Goal: Information Seeking & Learning: Learn about a topic

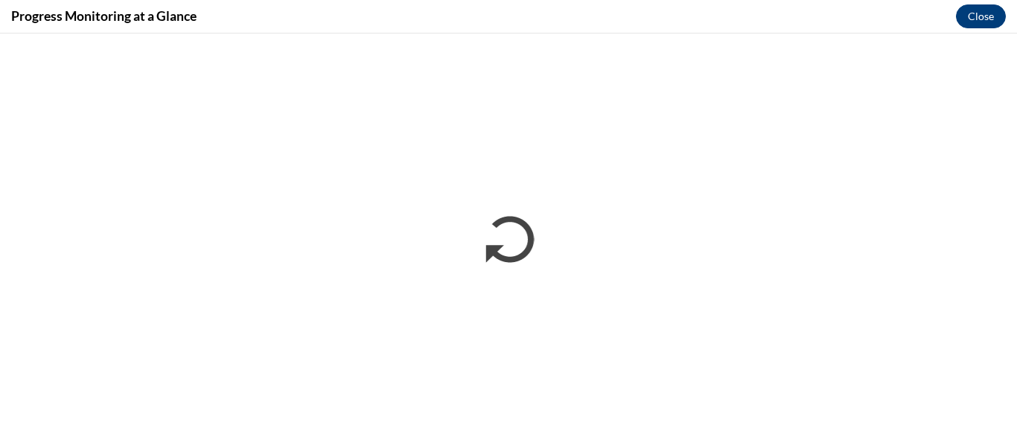
scroll to position [372, 0]
click at [980, 18] on button "Close" at bounding box center [981, 16] width 50 height 24
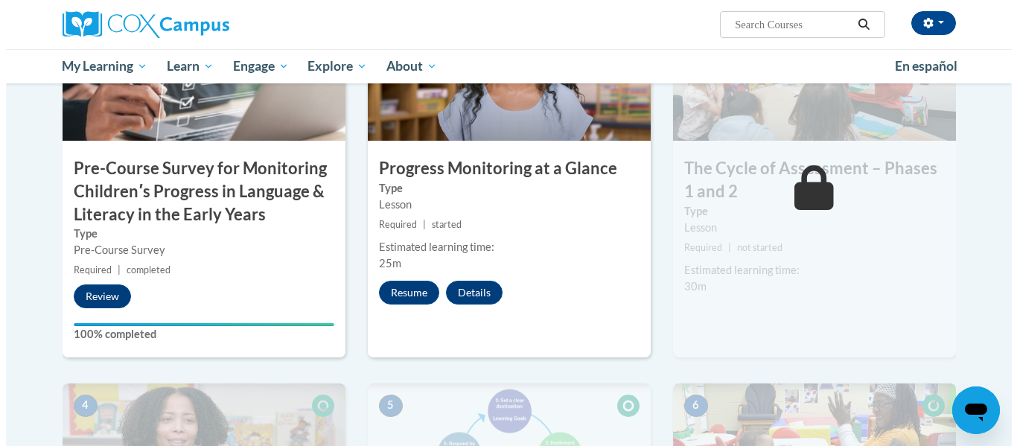
scroll to position [429, 0]
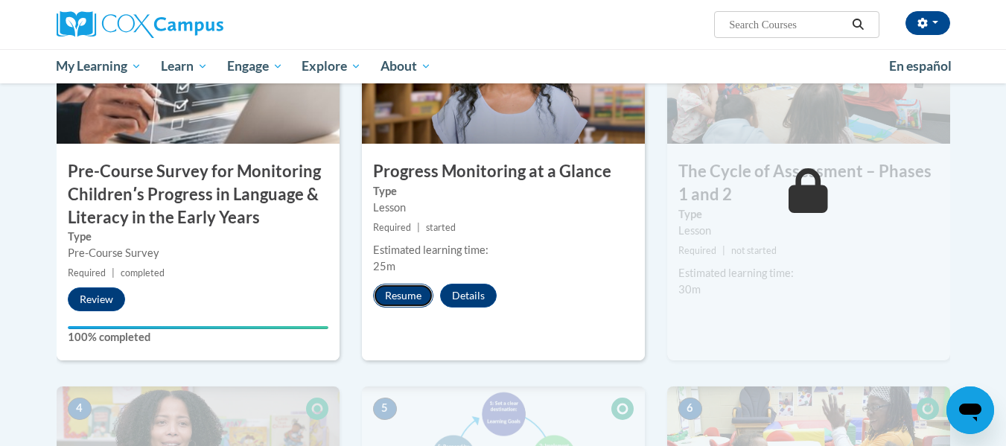
click at [406, 302] on button "Resume" at bounding box center [403, 296] width 60 height 24
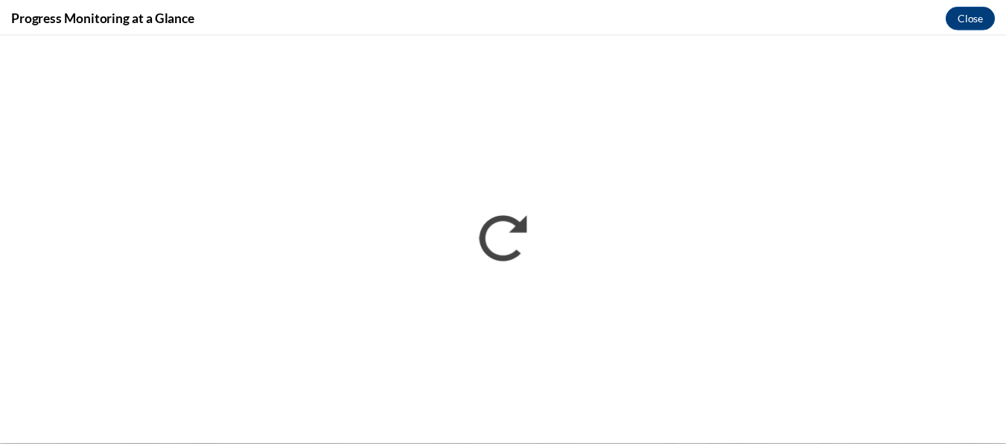
scroll to position [0, 0]
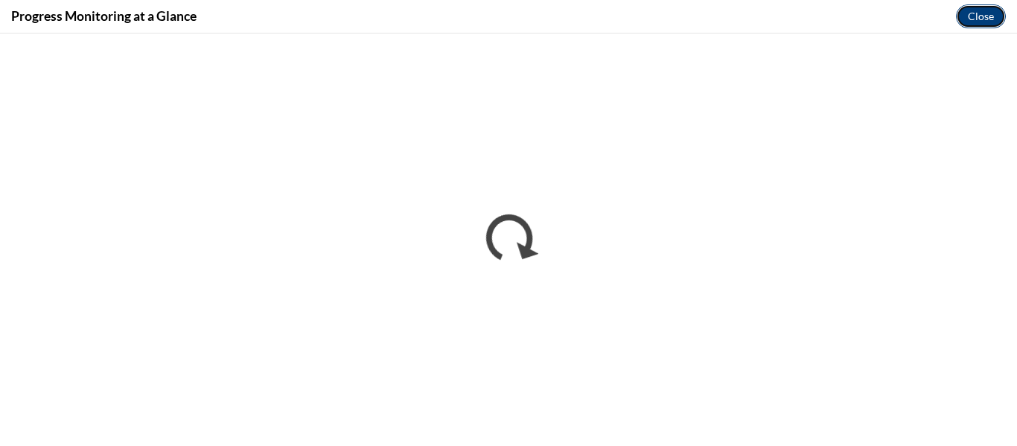
click at [978, 16] on button "Close" at bounding box center [981, 16] width 50 height 24
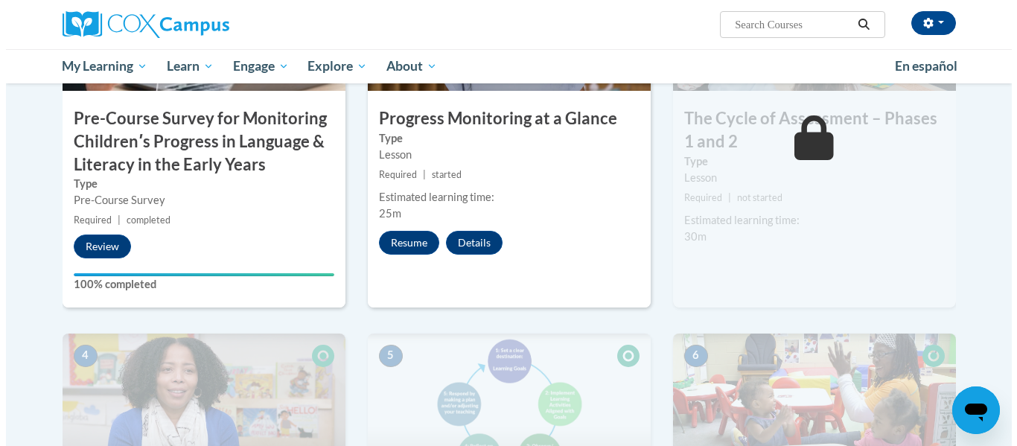
scroll to position [478, 0]
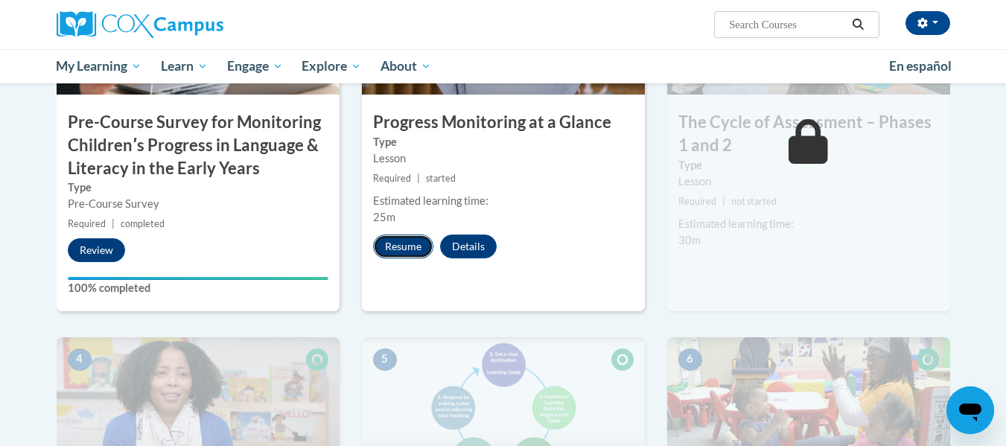
click at [410, 245] on button "Resume" at bounding box center [403, 246] width 60 height 24
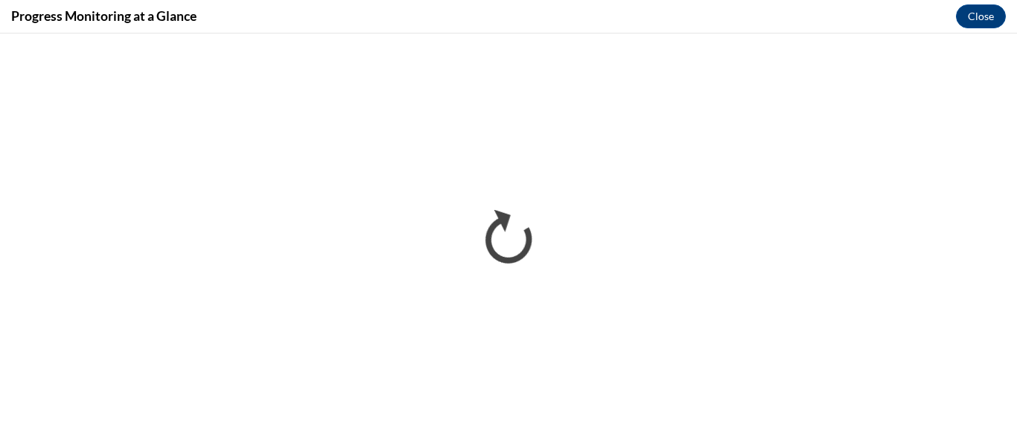
scroll to position [0, 0]
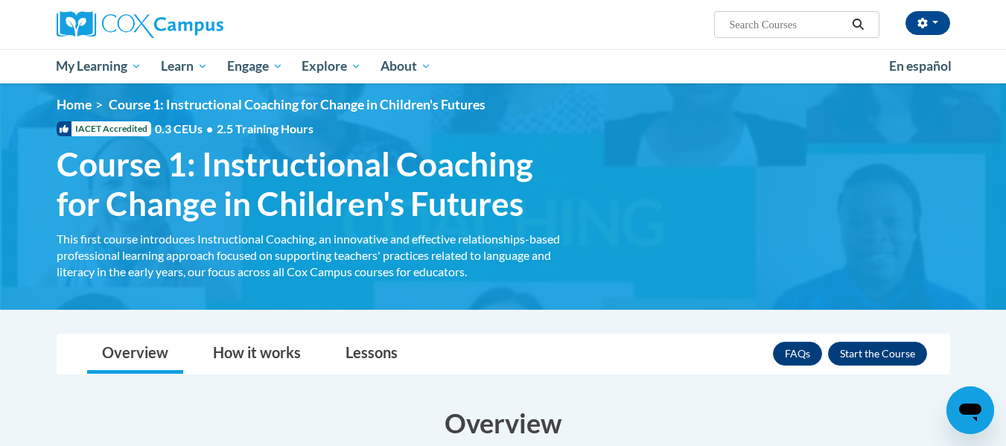
scroll to position [8, 0]
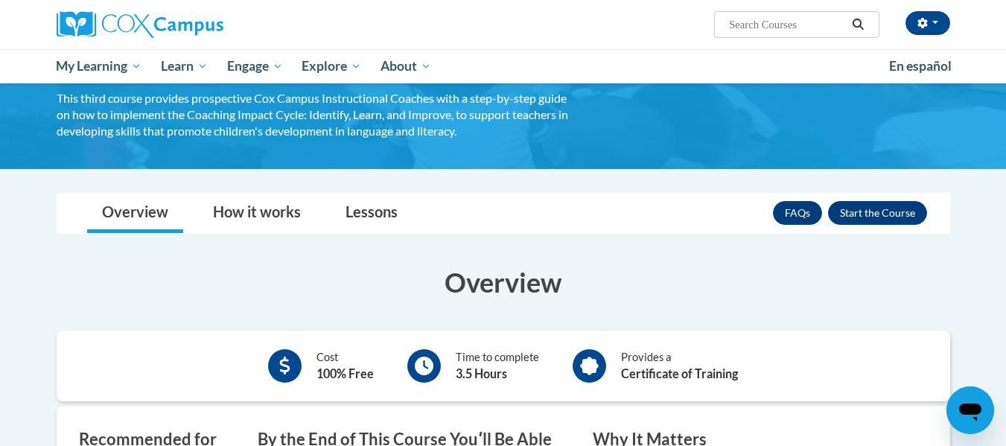
scroll to position [149, 0]
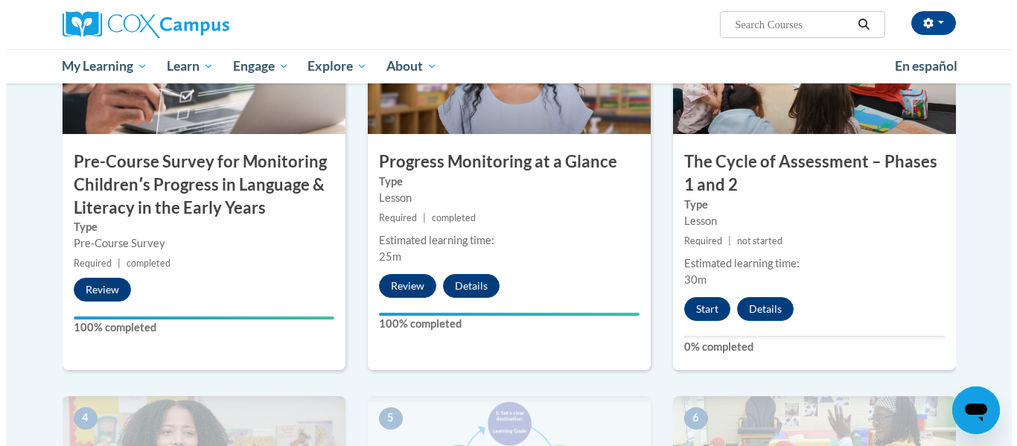
scroll to position [443, 0]
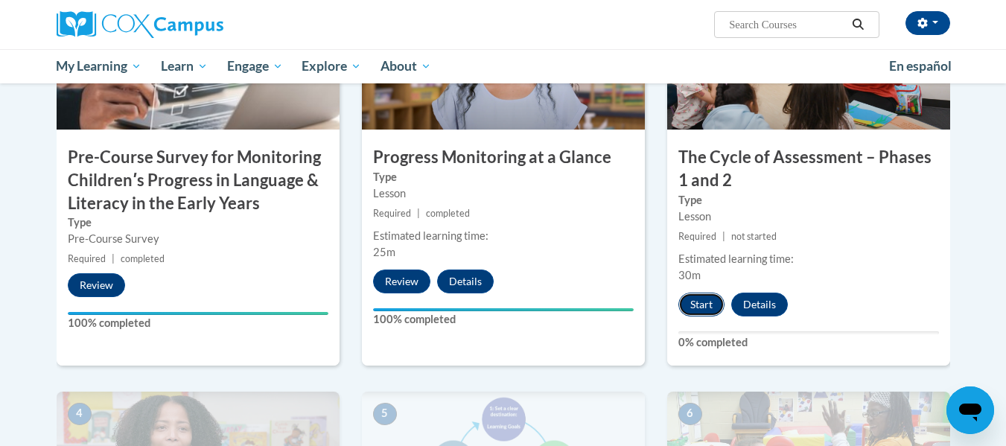
click at [702, 305] on button "Start" at bounding box center [701, 305] width 46 height 24
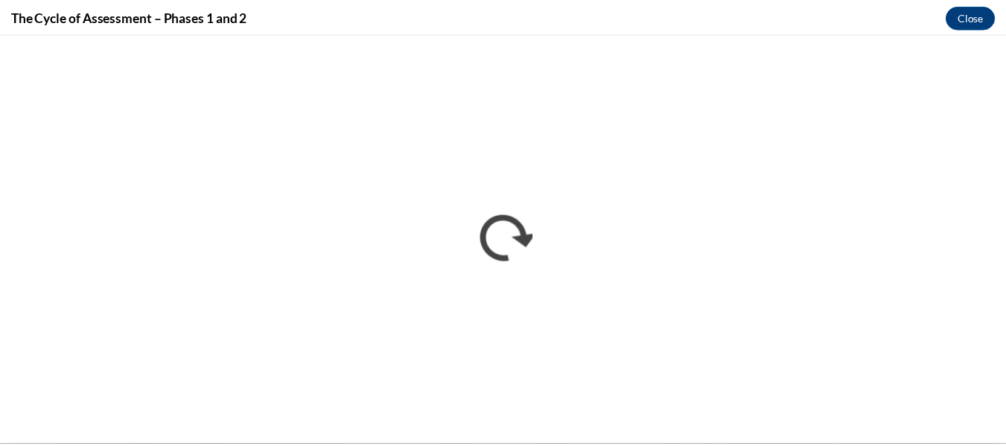
scroll to position [0, 0]
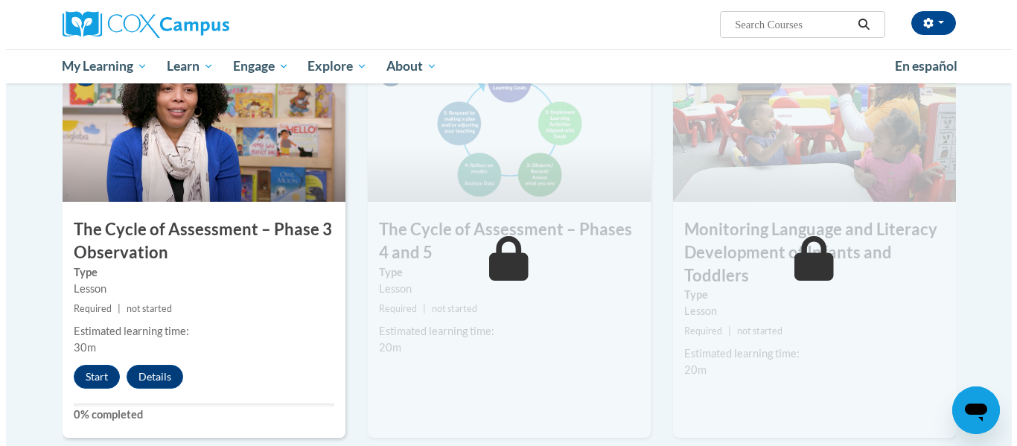
scroll to position [789, 0]
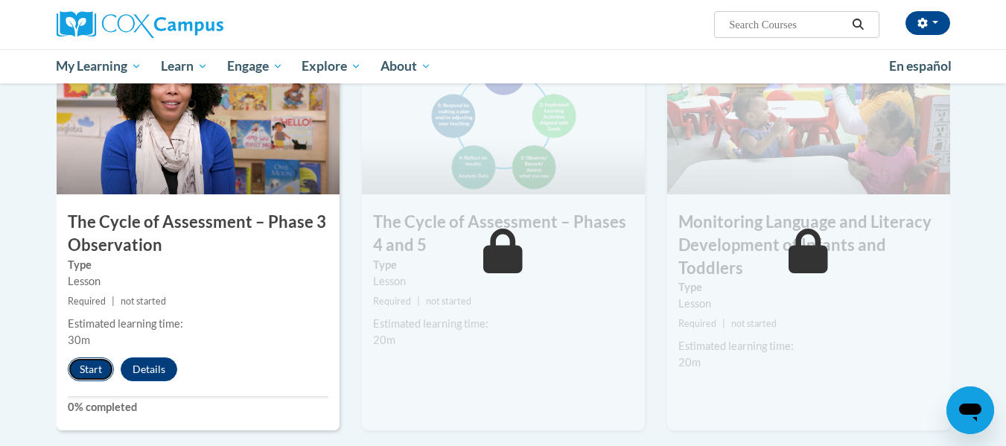
click at [82, 370] on button "Start" at bounding box center [91, 369] width 46 height 24
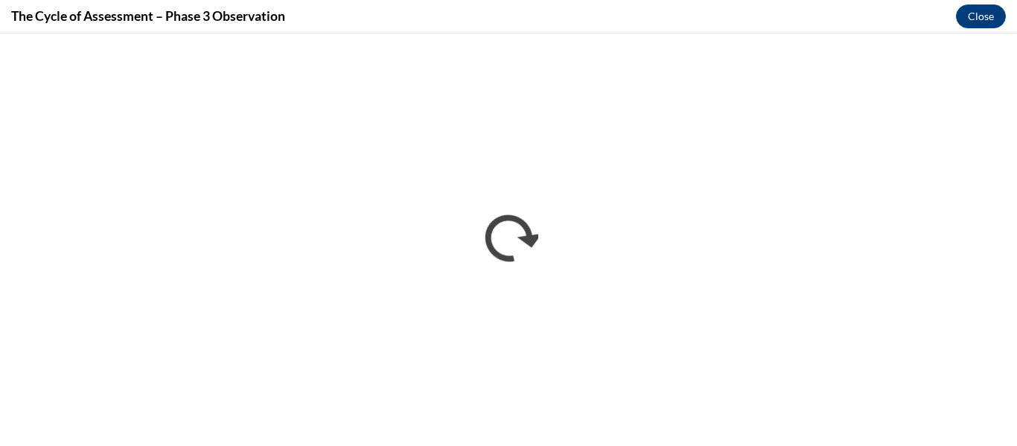
scroll to position [0, 0]
